Goal: Task Accomplishment & Management: Manage account settings

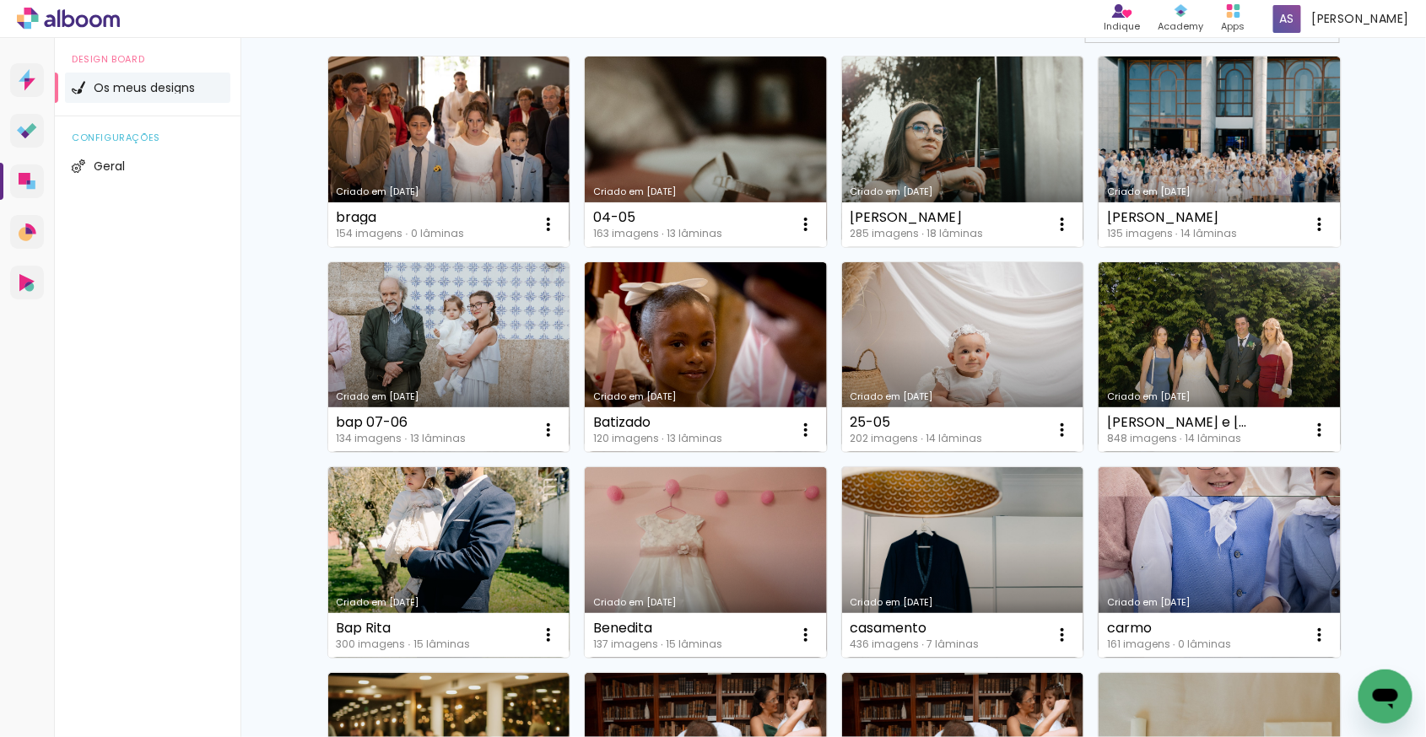
scroll to position [283, 0]
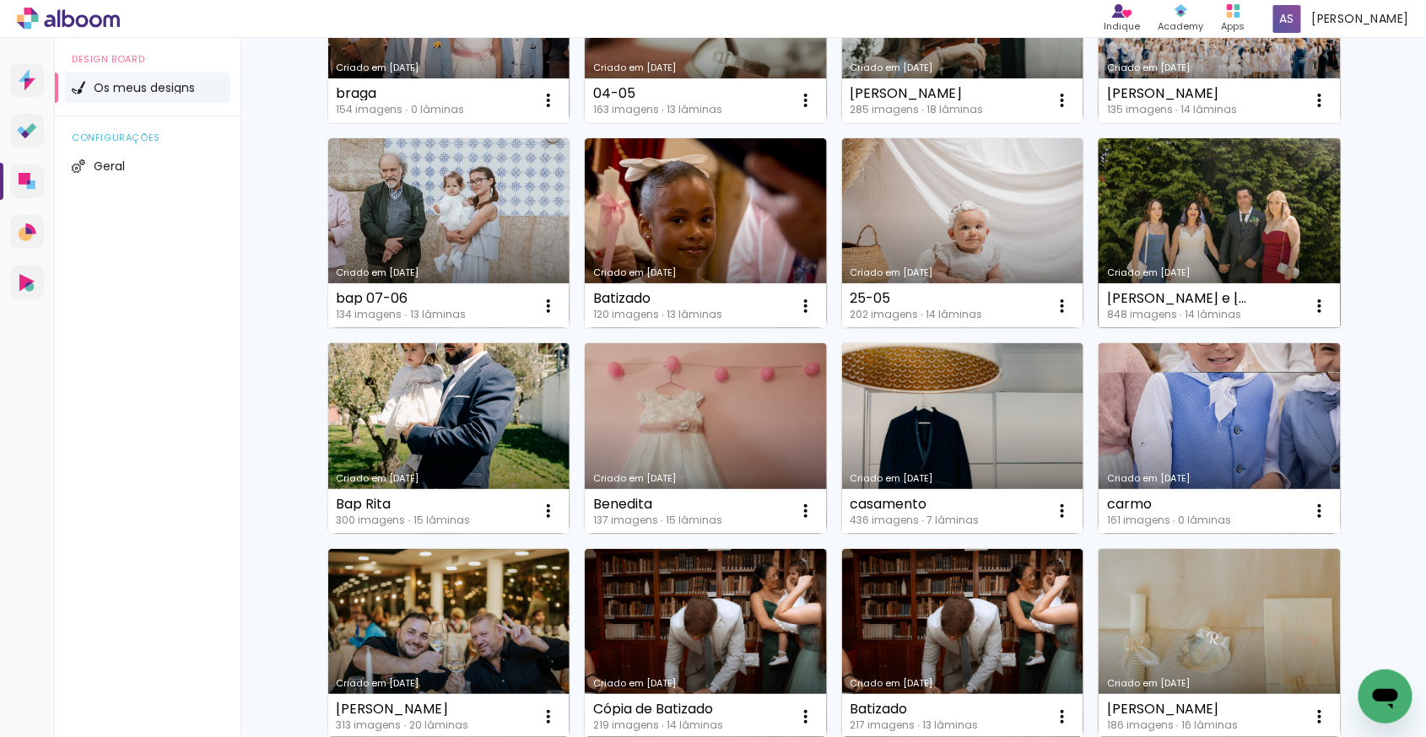
click at [1303, 231] on link "Criado em [DATE]" at bounding box center [1219, 233] width 242 height 191
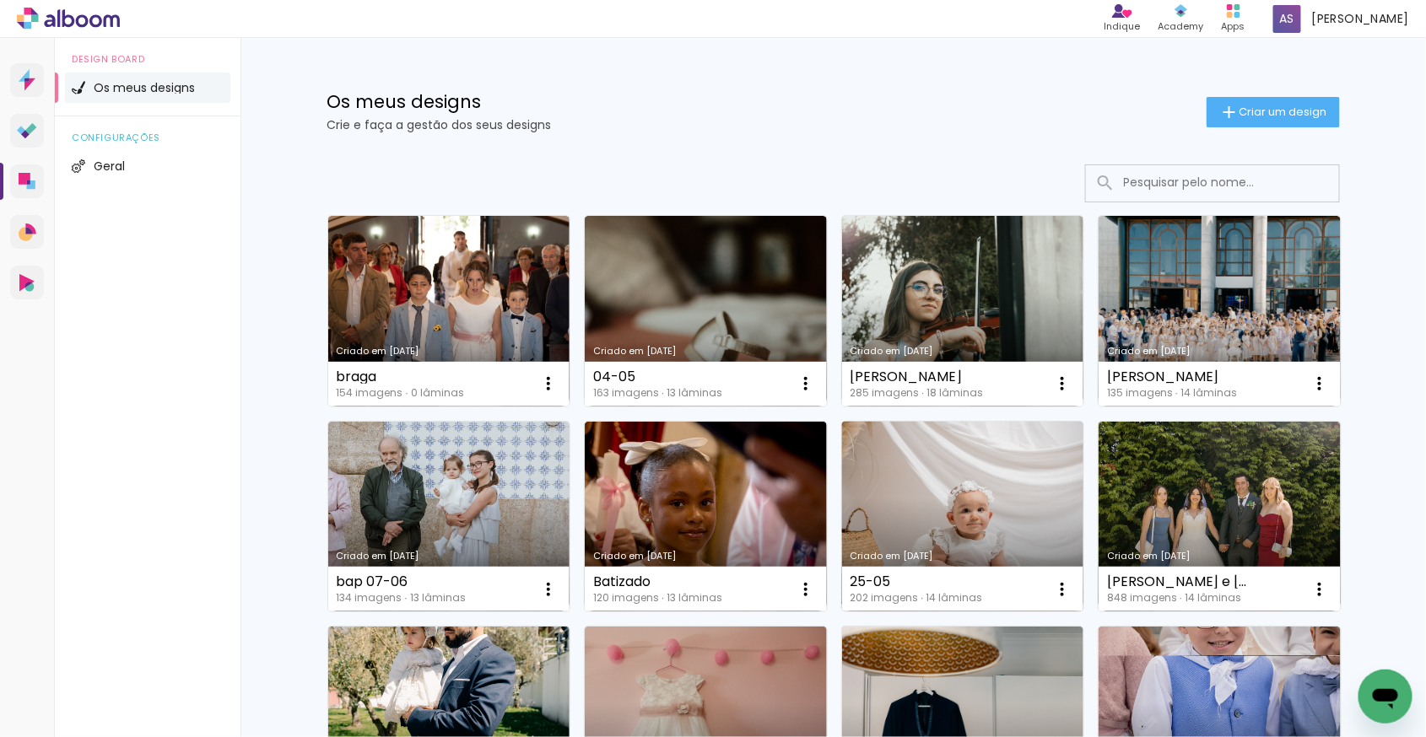
scroll to position [3, 0]
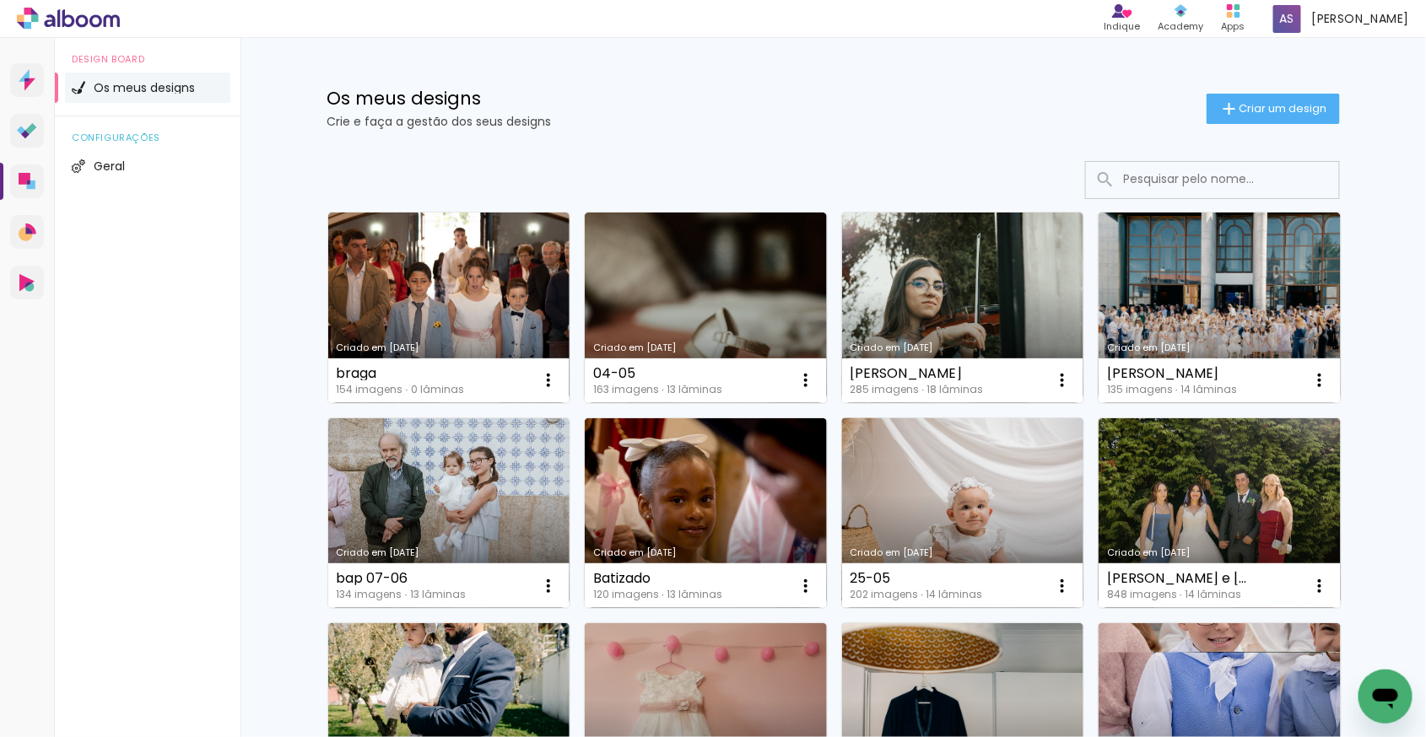
click at [903, 501] on link "Criado em [DATE]" at bounding box center [963, 513] width 242 height 191
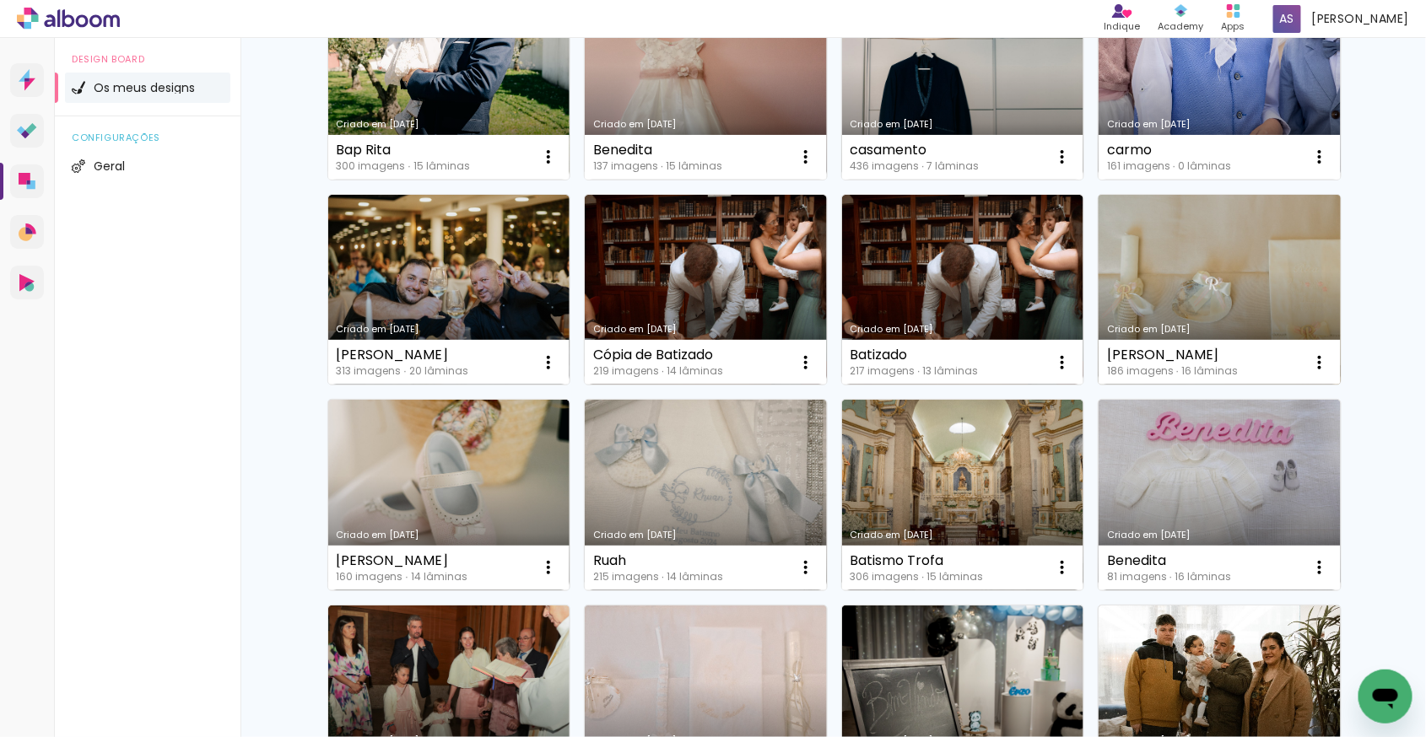
scroll to position [625, 0]
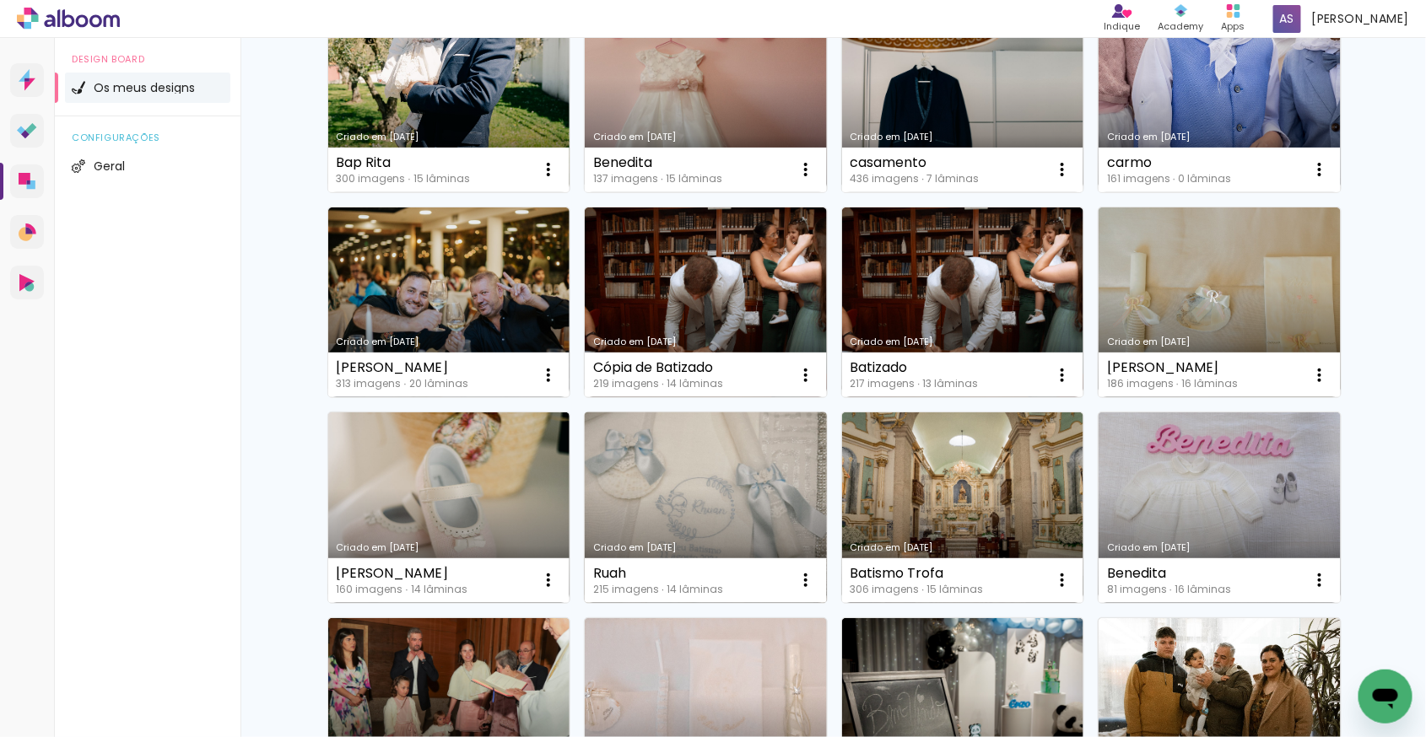
click at [712, 476] on link "Criado em [DATE]" at bounding box center [706, 508] width 242 height 191
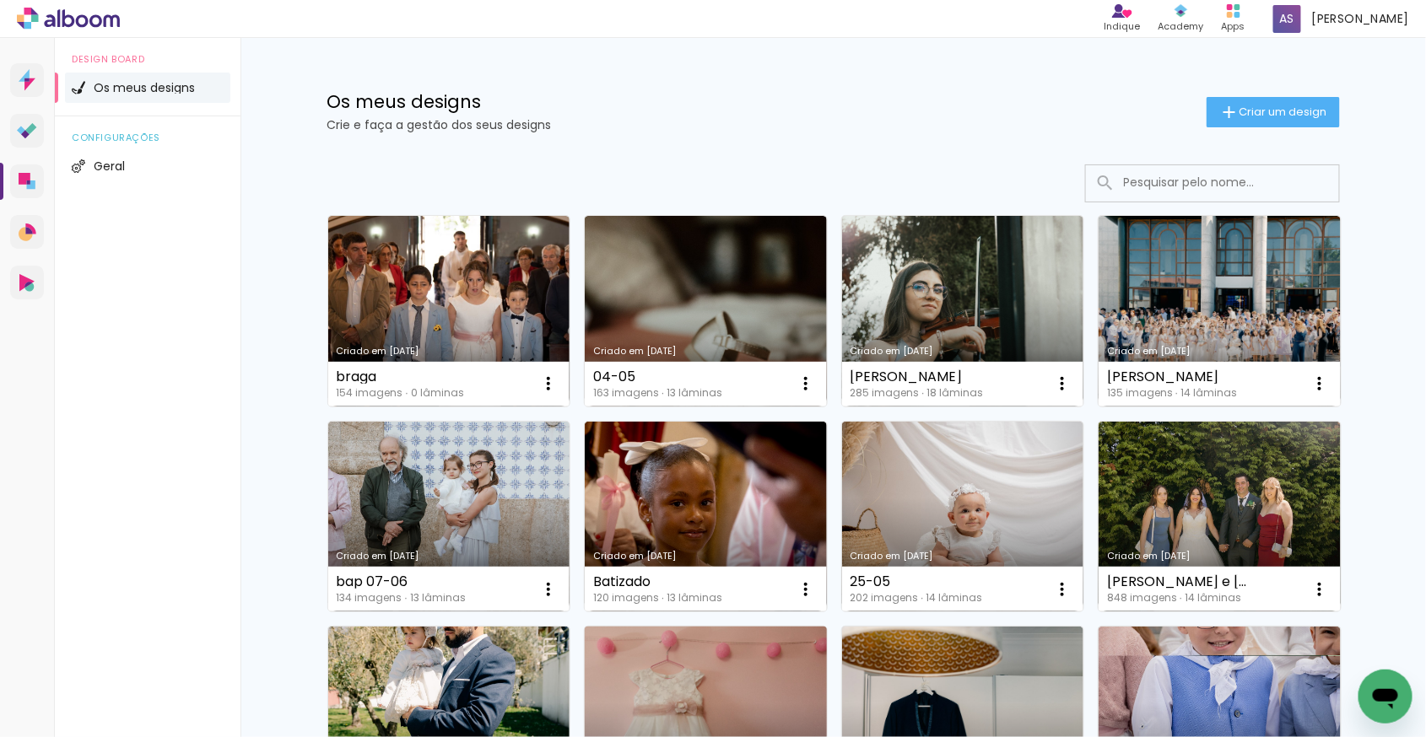
click at [661, 667] on link "Criado em [DATE]" at bounding box center [706, 722] width 242 height 191
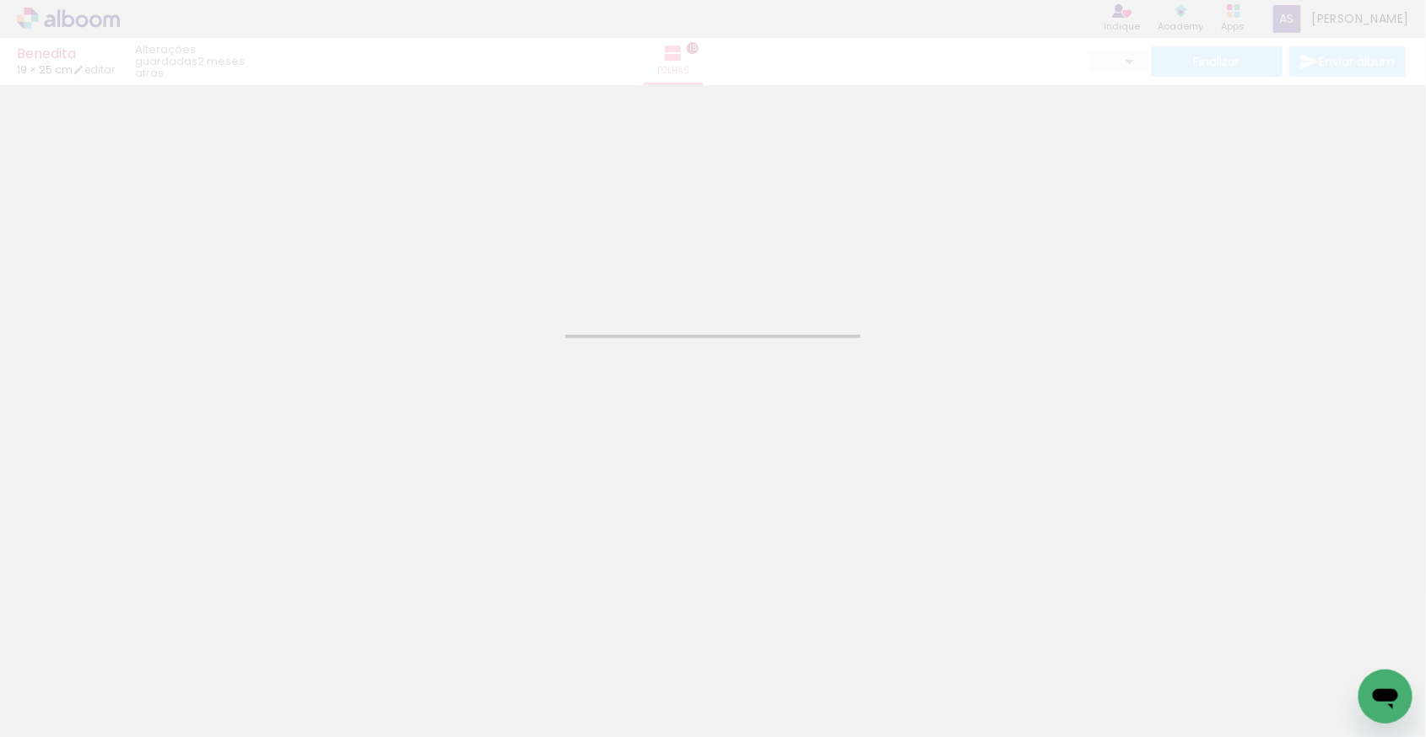
click at [1231, 63] on div "Benedita 19 × 25 cm editar 2 meses atrás. Folhas 15 Finalizar Enviar álbum" at bounding box center [713, 42] width 1426 height 85
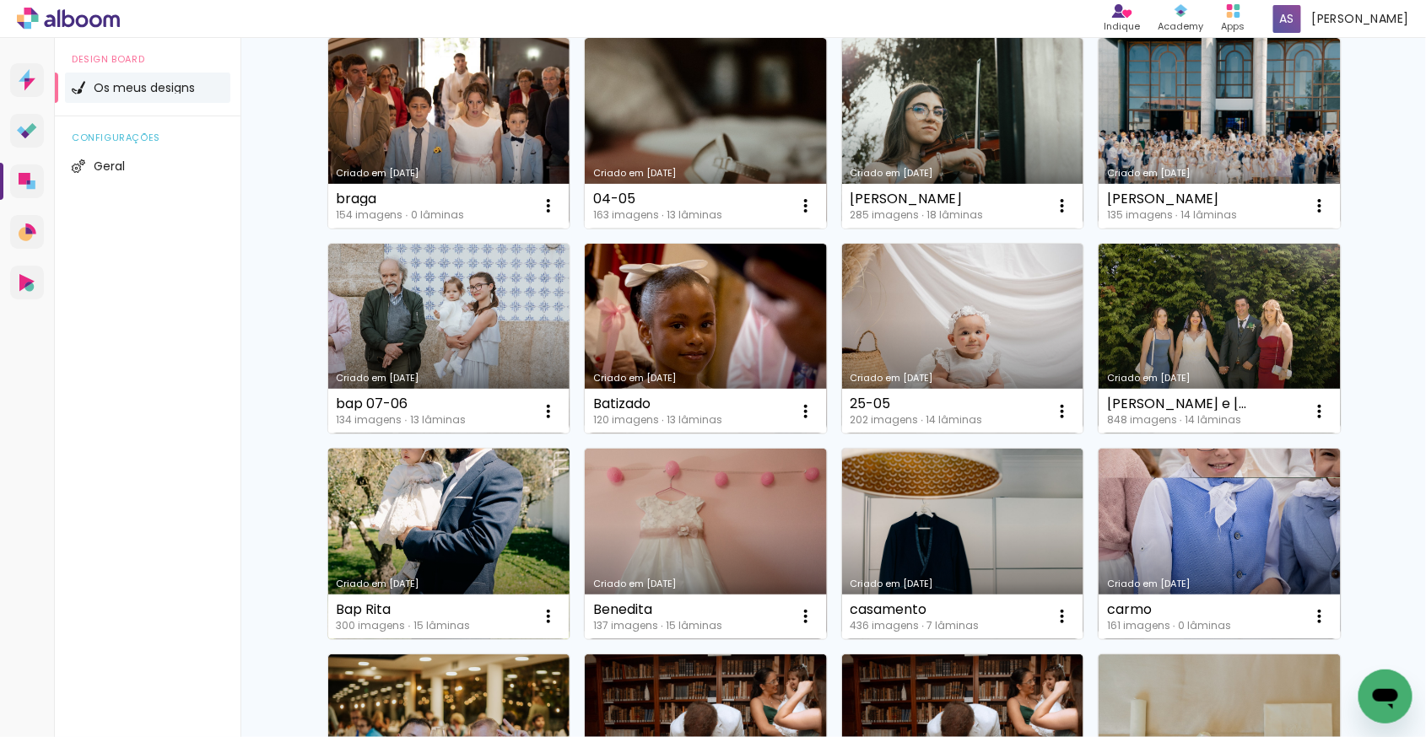
scroll to position [148, 0]
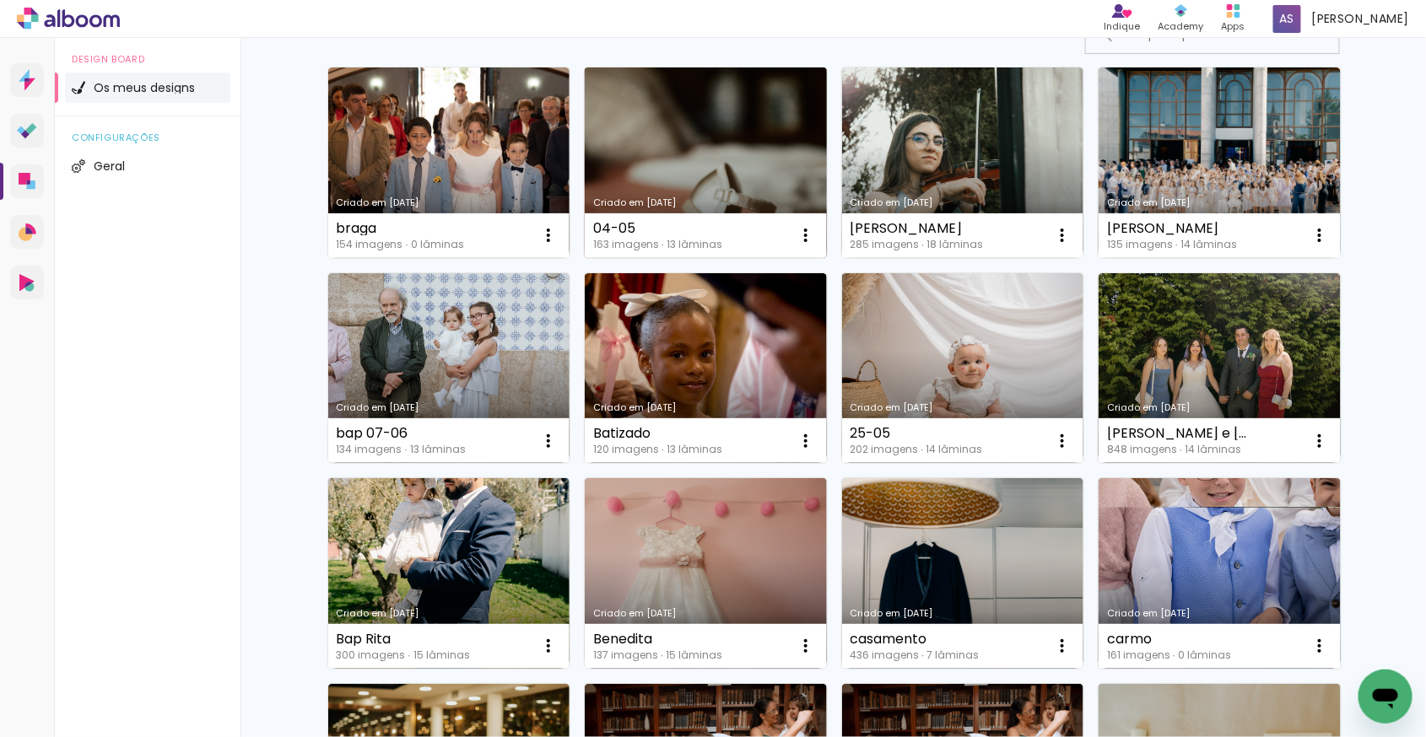
click at [715, 151] on link "Criado em [DATE]" at bounding box center [706, 162] width 242 height 191
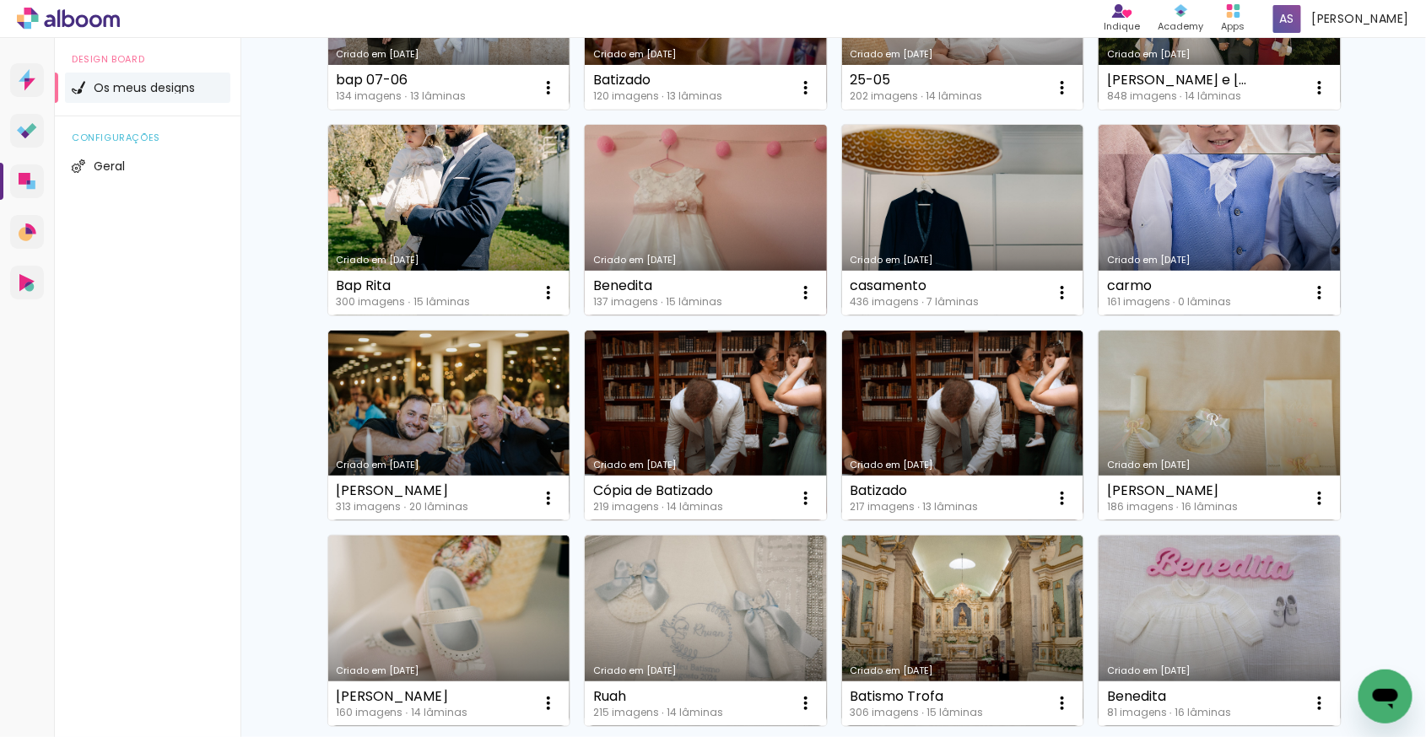
scroll to position [533, 0]
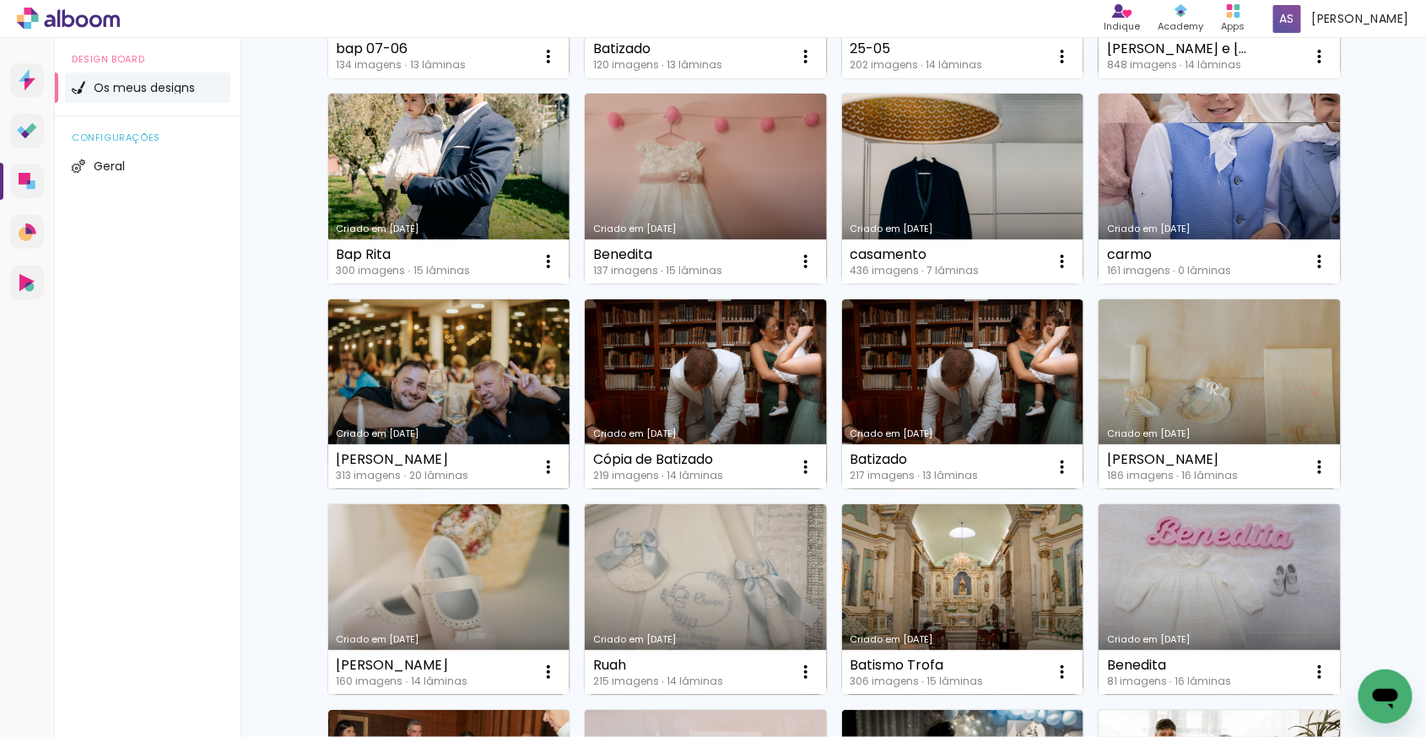
click at [420, 370] on link "Criado em [DATE]" at bounding box center [449, 394] width 242 height 191
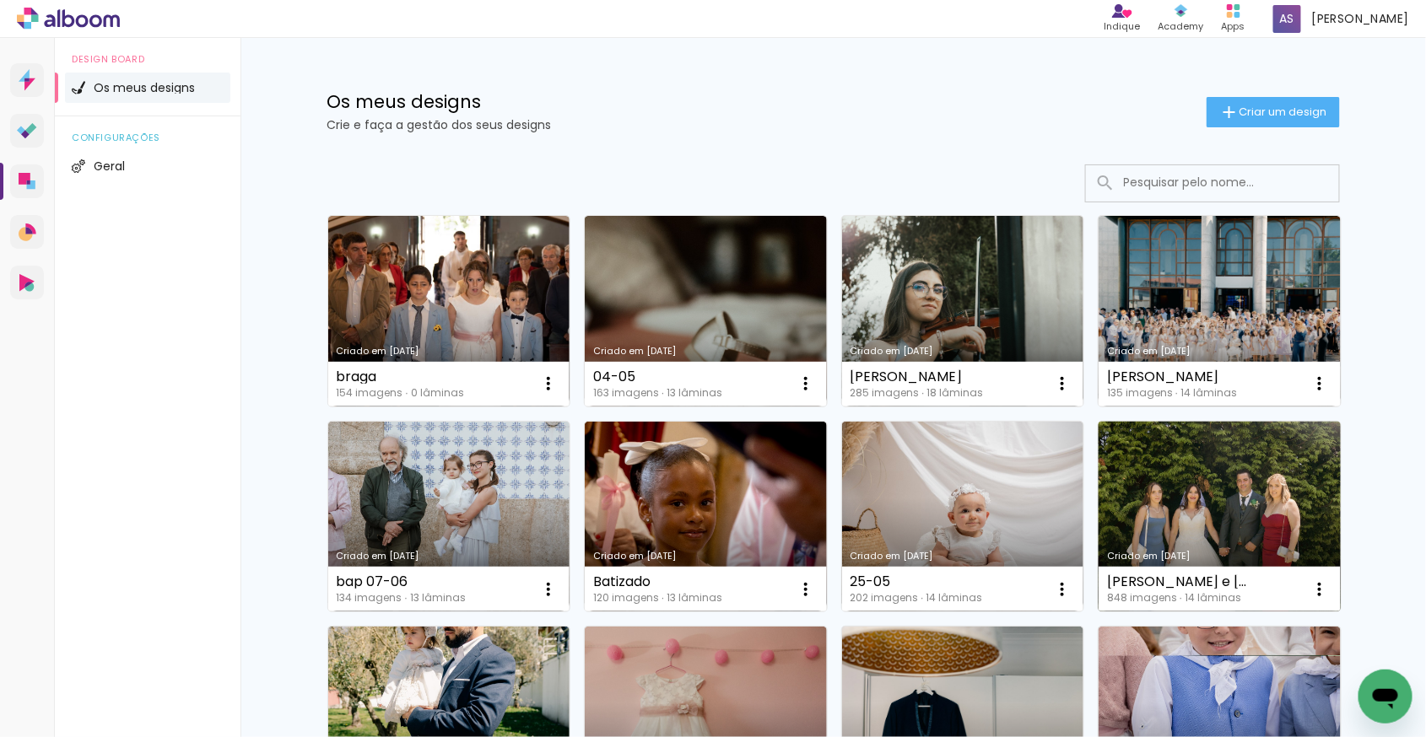
click at [1199, 462] on link "Criado em [DATE]" at bounding box center [1219, 517] width 242 height 191
